Goal: Transaction & Acquisition: Purchase product/service

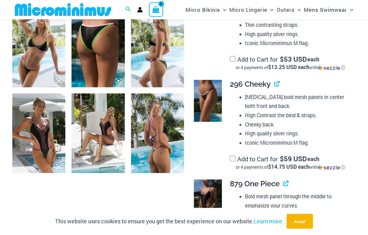
scroll to position [548, 0]
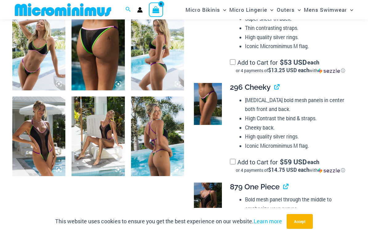
click at [45, 155] on img at bounding box center [38, 135] width 53 height 79
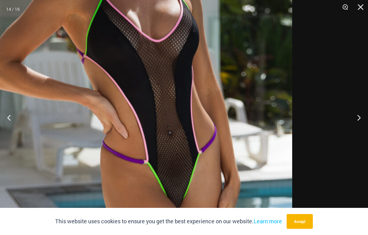
click at [221, 167] on img at bounding box center [137, 61] width 307 height 461
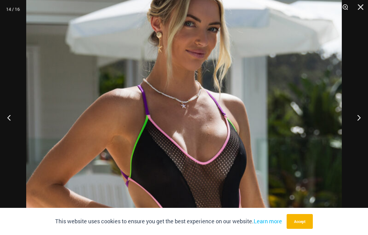
click at [360, 125] on button "Next" at bounding box center [356, 117] width 23 height 31
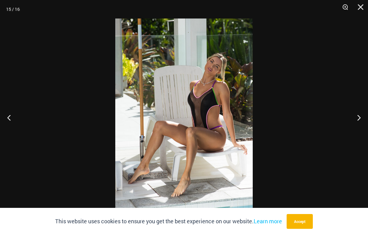
click at [361, 124] on button "Next" at bounding box center [356, 117] width 23 height 31
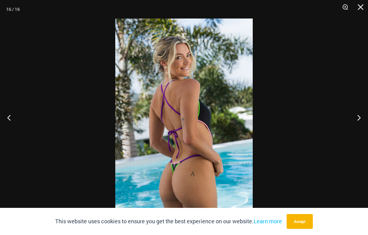
click at [366, 128] on button "Next" at bounding box center [356, 117] width 23 height 31
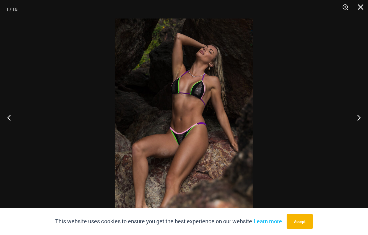
click at [365, 128] on button "Next" at bounding box center [356, 117] width 23 height 31
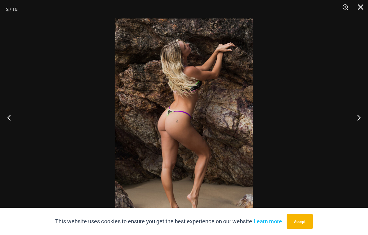
click at [364, 130] on button "Next" at bounding box center [356, 117] width 23 height 31
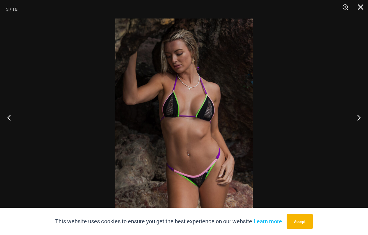
click at [360, 125] on button "Next" at bounding box center [356, 117] width 23 height 31
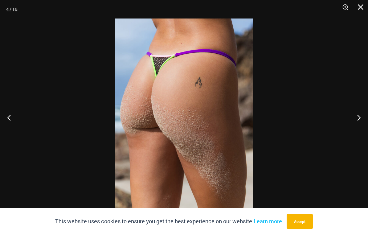
click at [362, 128] on button "Next" at bounding box center [356, 117] width 23 height 31
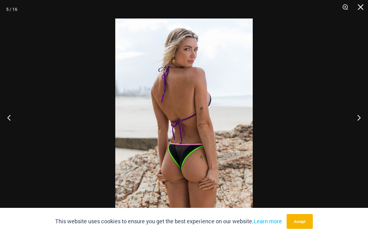
click at [361, 130] on button "Next" at bounding box center [356, 117] width 23 height 31
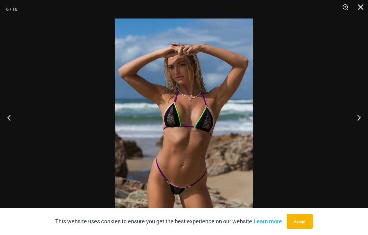
click at [12, 124] on button "Previous" at bounding box center [11, 117] width 23 height 31
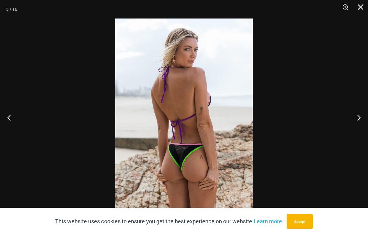
click at [197, 174] on img at bounding box center [183, 121] width 137 height 206
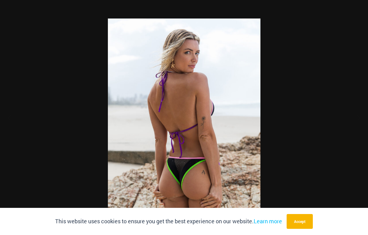
click at [82, 120] on div at bounding box center [184, 117] width 368 height 235
click at [153, 110] on img at bounding box center [184, 132] width 152 height 229
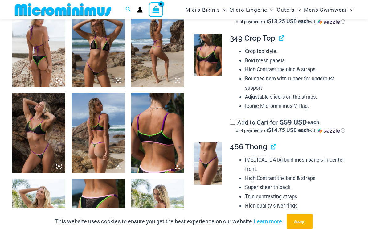
scroll to position [379, 0]
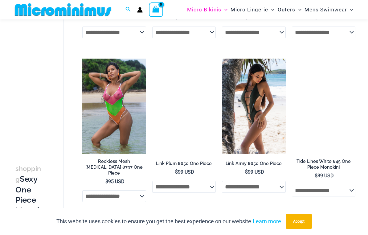
scroll to position [482, 0]
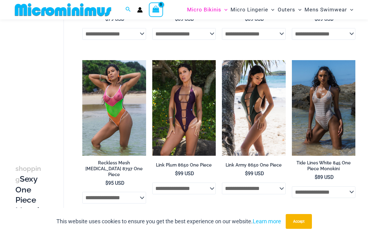
click at [292, 60] on img at bounding box center [292, 60] width 0 height 0
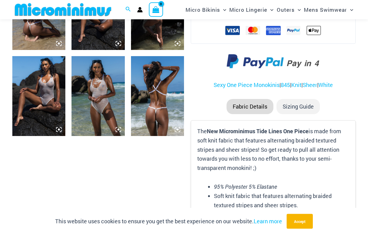
scroll to position [331, 0]
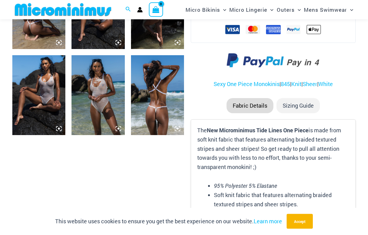
click at [154, 115] on img at bounding box center [157, 94] width 53 height 79
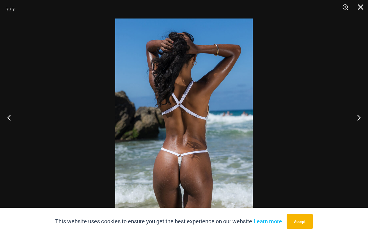
click at [364, 10] on button "Close" at bounding box center [358, 9] width 15 height 18
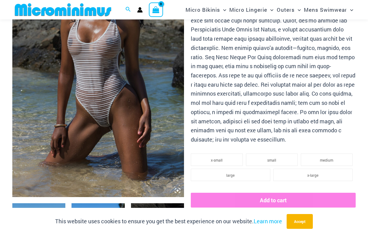
scroll to position [96, 0]
